Goal: Use online tool/utility: Utilize a website feature to perform a specific function

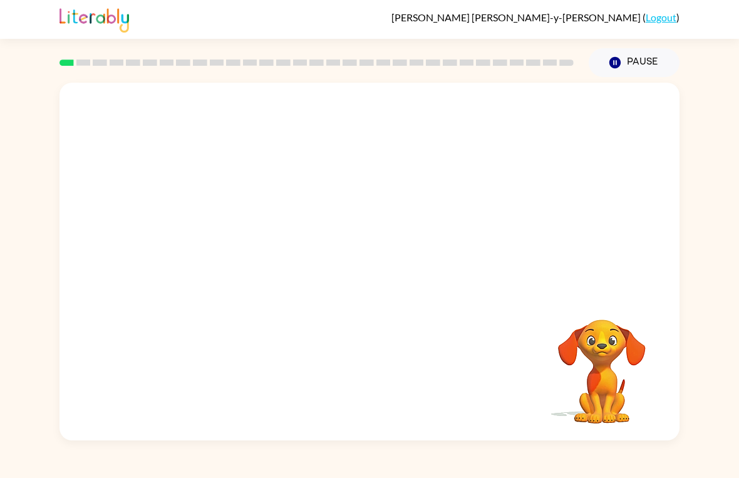
click at [338, 200] on video "Your browser must support playing .mp4 files to use Literably. Please try using…" at bounding box center [370, 188] width 620 height 210
click at [337, 190] on video "Your browser must support playing .mp4 files to use Literably. Please try using…" at bounding box center [370, 188] width 620 height 210
click at [334, 192] on video "Your browser must support playing .mp4 files to use Literably. Please try using…" at bounding box center [370, 188] width 620 height 210
click at [336, 189] on video "Your browser must support playing .mp4 files to use Literably. Please try using…" at bounding box center [370, 188] width 620 height 210
click at [408, 228] on video "Your browser must support playing .mp4 files to use Literably. Please try using…" at bounding box center [370, 188] width 620 height 210
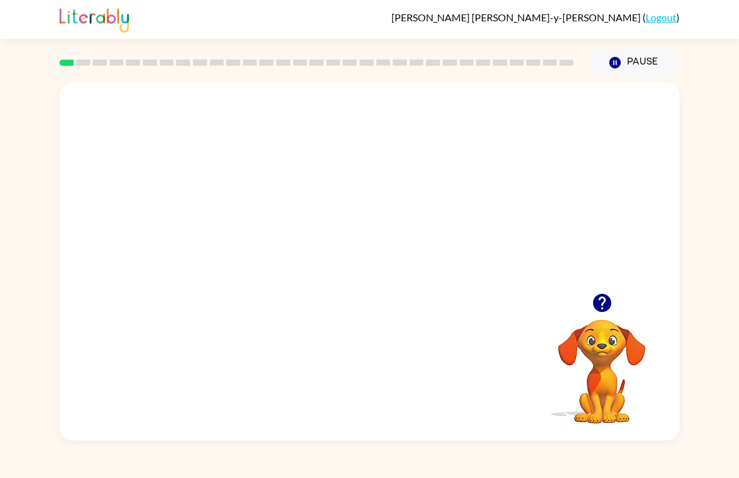
click at [402, 231] on video "Your browser must support playing .mp4 files to use Literably. Please try using…" at bounding box center [370, 188] width 620 height 210
click at [435, 195] on video "Your browser must support playing .mp4 files to use Literably. Please try using…" at bounding box center [370, 188] width 620 height 210
click at [383, 299] on div at bounding box center [370, 262] width 620 height 358
click at [388, 267] on div at bounding box center [369, 268] width 80 height 46
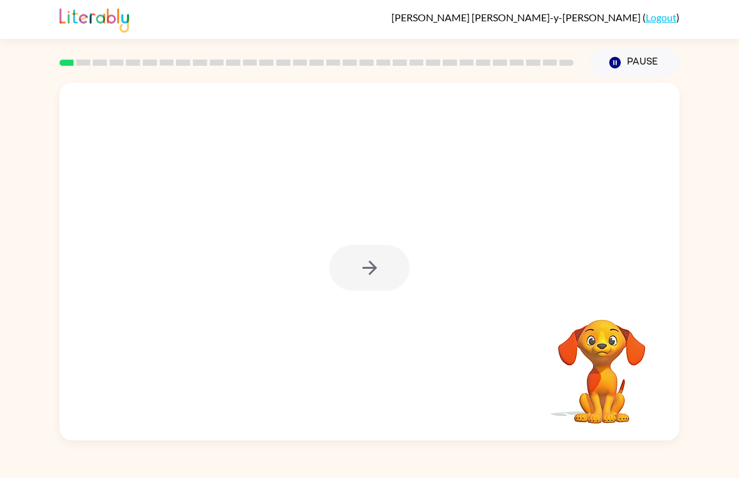
click at [341, 275] on div at bounding box center [369, 268] width 80 height 46
click at [334, 288] on div at bounding box center [369, 268] width 80 height 46
click at [343, 269] on div at bounding box center [369, 268] width 80 height 46
click at [360, 270] on div at bounding box center [369, 268] width 80 height 46
click at [391, 275] on div at bounding box center [369, 268] width 80 height 46
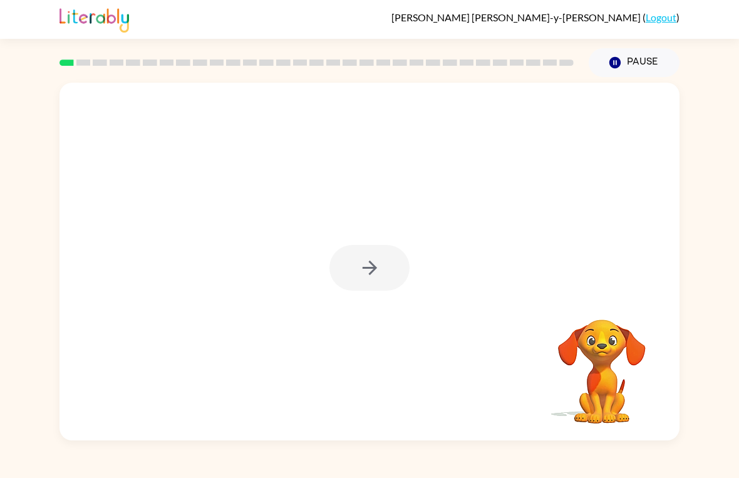
click at [398, 275] on div at bounding box center [369, 268] width 80 height 46
click at [374, 283] on button "button" at bounding box center [369, 268] width 80 height 46
click at [374, 283] on div at bounding box center [370, 188] width 620 height 210
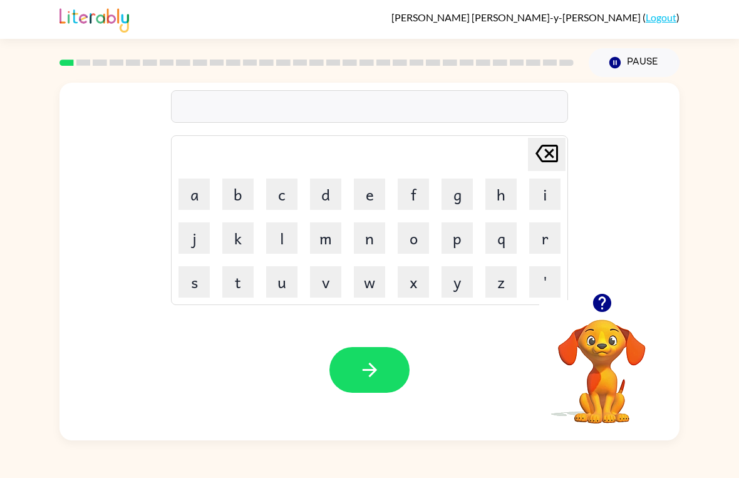
click at [284, 195] on button "c" at bounding box center [281, 194] width 31 height 31
click at [364, 197] on button "e" at bounding box center [369, 194] width 31 height 31
click at [546, 227] on button "r" at bounding box center [544, 237] width 31 height 31
click at [283, 197] on button "c" at bounding box center [281, 194] width 31 height 31
click at [549, 159] on icon "[PERSON_NAME] last character input" at bounding box center [547, 153] width 30 height 30
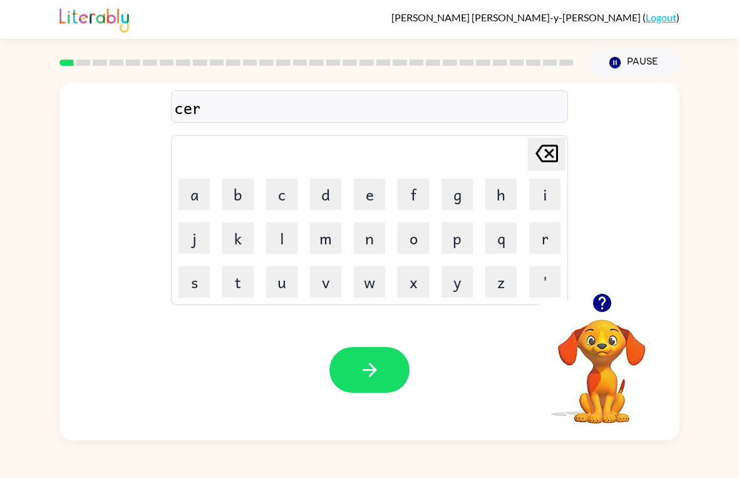
click at [249, 241] on button "k" at bounding box center [237, 237] width 31 height 31
click at [370, 190] on button "e" at bounding box center [369, 194] width 31 height 31
click at [204, 284] on button "s" at bounding box center [194, 281] width 31 height 31
click at [346, 368] on button "button" at bounding box center [369, 370] width 80 height 46
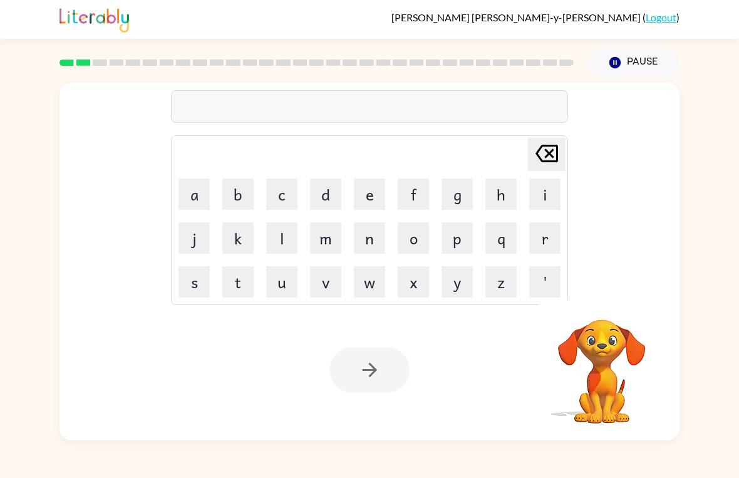
click at [452, 289] on button "y" at bounding box center [457, 281] width 31 height 31
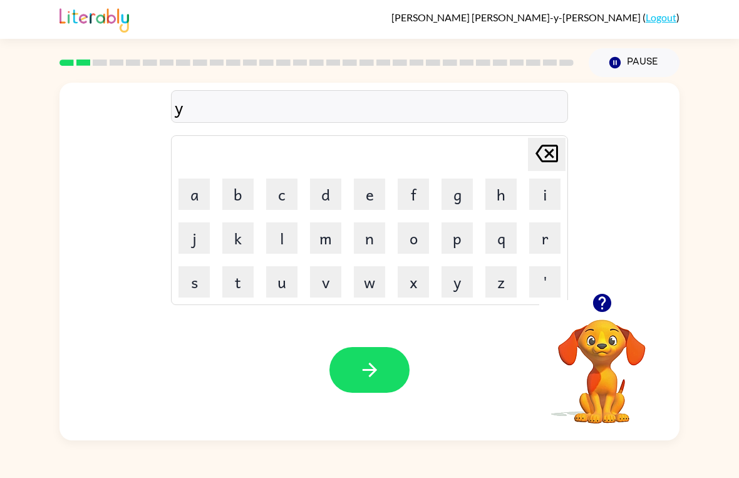
click at [208, 202] on button "a" at bounding box center [194, 194] width 31 height 31
click at [378, 247] on button "n" at bounding box center [369, 237] width 31 height 31
click at [471, 197] on button "g" at bounding box center [457, 194] width 31 height 31
click at [556, 153] on icon "[PERSON_NAME] last character input" at bounding box center [547, 153] width 30 height 30
click at [465, 202] on button "g" at bounding box center [457, 194] width 31 height 31
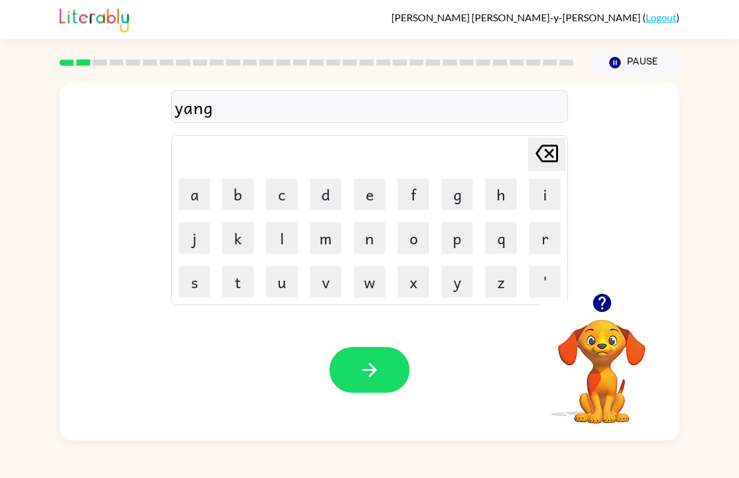
click at [387, 383] on button "button" at bounding box center [369, 370] width 80 height 46
click at [367, 286] on button "w" at bounding box center [369, 281] width 31 height 31
click at [539, 194] on button "i" at bounding box center [544, 194] width 31 height 31
click at [286, 227] on button "l" at bounding box center [281, 237] width 31 height 31
click at [321, 194] on button "d" at bounding box center [325, 194] width 31 height 31
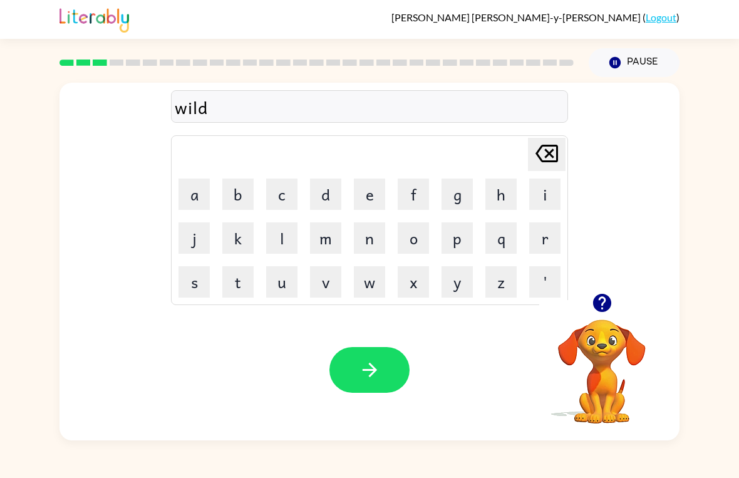
click at [415, 201] on button "f" at bounding box center [413, 194] width 31 height 31
click at [542, 194] on button "i" at bounding box center [544, 194] width 31 height 31
click at [371, 193] on button "e" at bounding box center [369, 194] width 31 height 31
click at [541, 237] on button "r" at bounding box center [544, 237] width 31 height 31
click at [541, 151] on icon "[PERSON_NAME] last character input" at bounding box center [547, 153] width 30 height 30
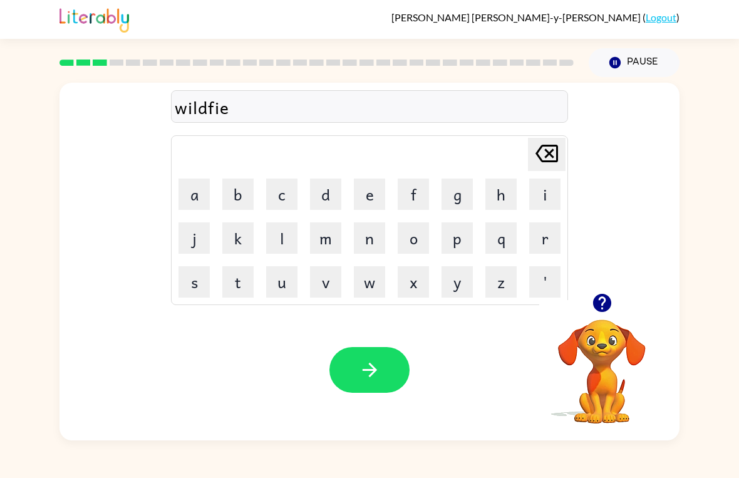
click at [541, 150] on icon "[PERSON_NAME] last character input" at bounding box center [547, 153] width 30 height 30
click at [537, 244] on button "r" at bounding box center [544, 237] width 31 height 31
click at [371, 190] on button "e" at bounding box center [369, 194] width 31 height 31
click at [370, 380] on icon "button" at bounding box center [370, 370] width 22 height 22
click at [190, 284] on button "s" at bounding box center [194, 281] width 31 height 31
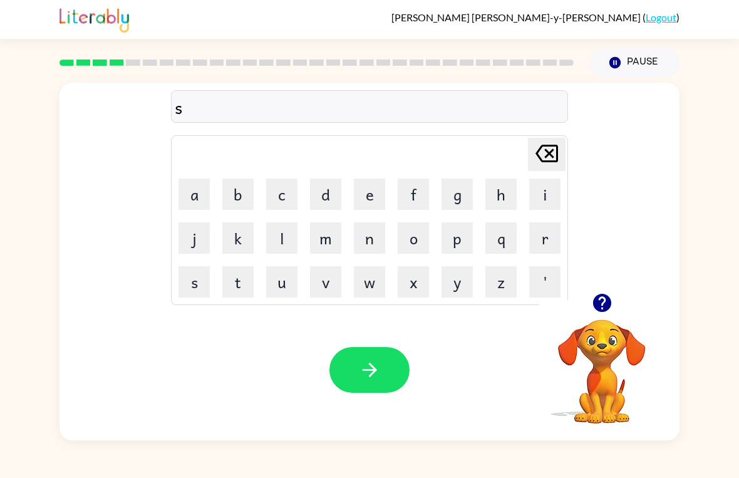
click at [590, 312] on button "button" at bounding box center [602, 303] width 32 height 32
click at [249, 284] on button "t" at bounding box center [237, 281] width 31 height 31
click at [544, 235] on button "r" at bounding box center [544, 237] width 31 height 31
click at [413, 232] on button "o" at bounding box center [413, 237] width 31 height 31
click at [279, 198] on button "c" at bounding box center [281, 194] width 31 height 31
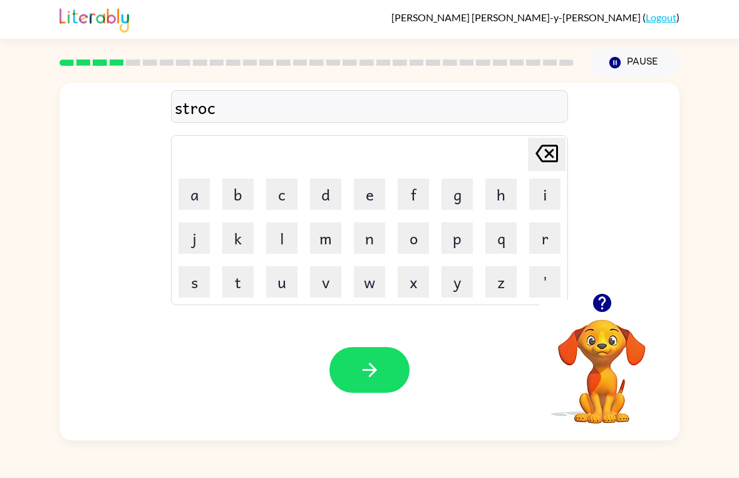
click at [230, 225] on button "k" at bounding box center [237, 237] width 31 height 31
click at [364, 384] on button "button" at bounding box center [369, 370] width 80 height 46
click at [642, 69] on button "Pause Pause" at bounding box center [634, 62] width 91 height 29
